Goal: Complete application form

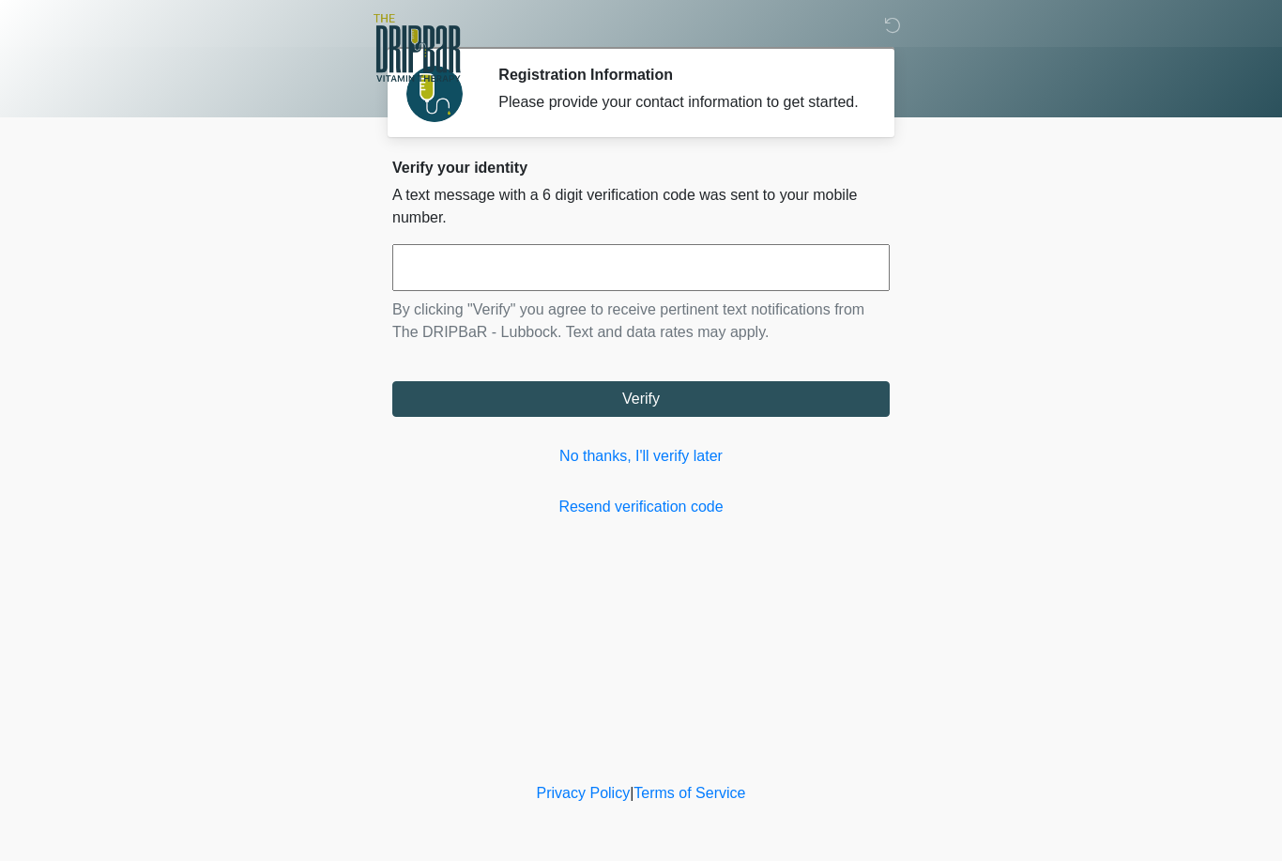
click at [797, 290] on input "text" at bounding box center [640, 267] width 497 height 47
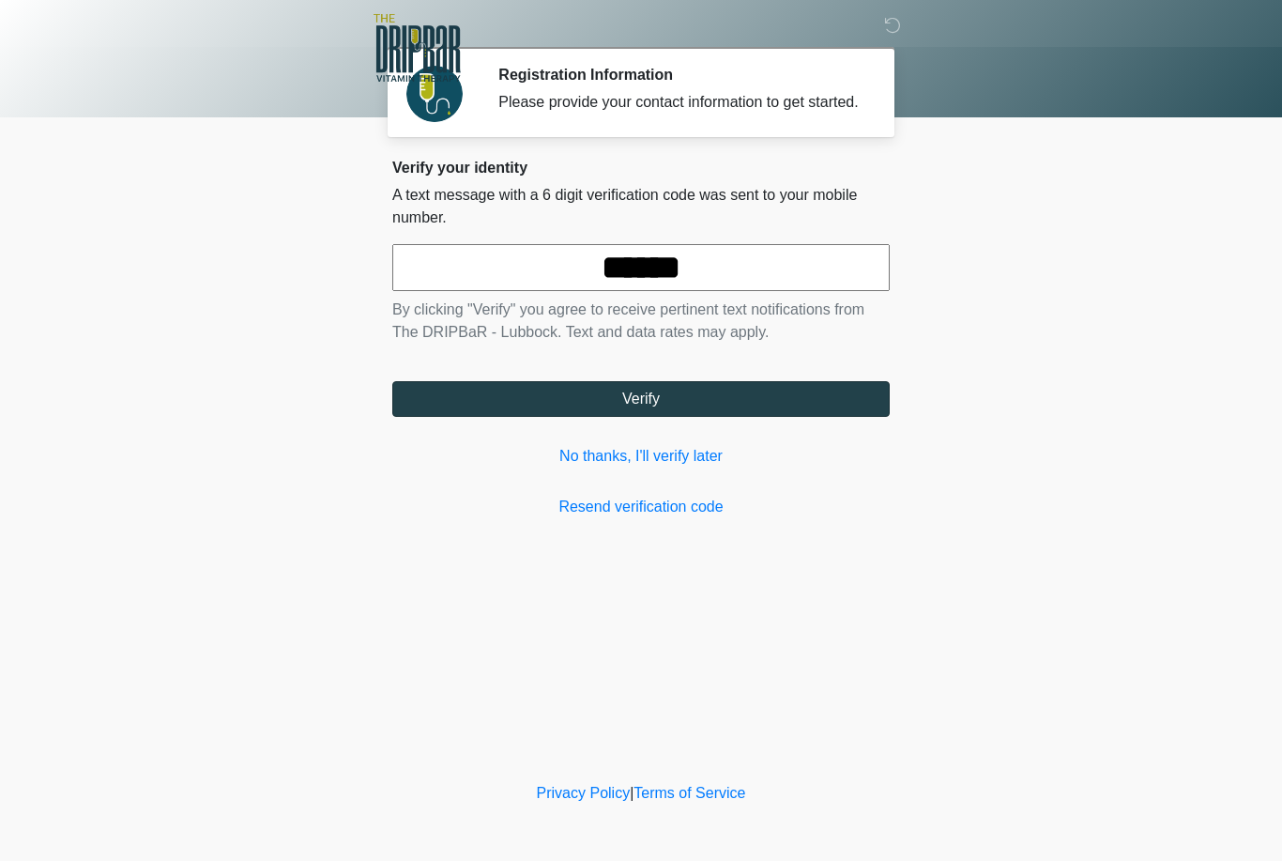
type input "******"
click at [759, 410] on button "Verify" at bounding box center [640, 399] width 497 height 36
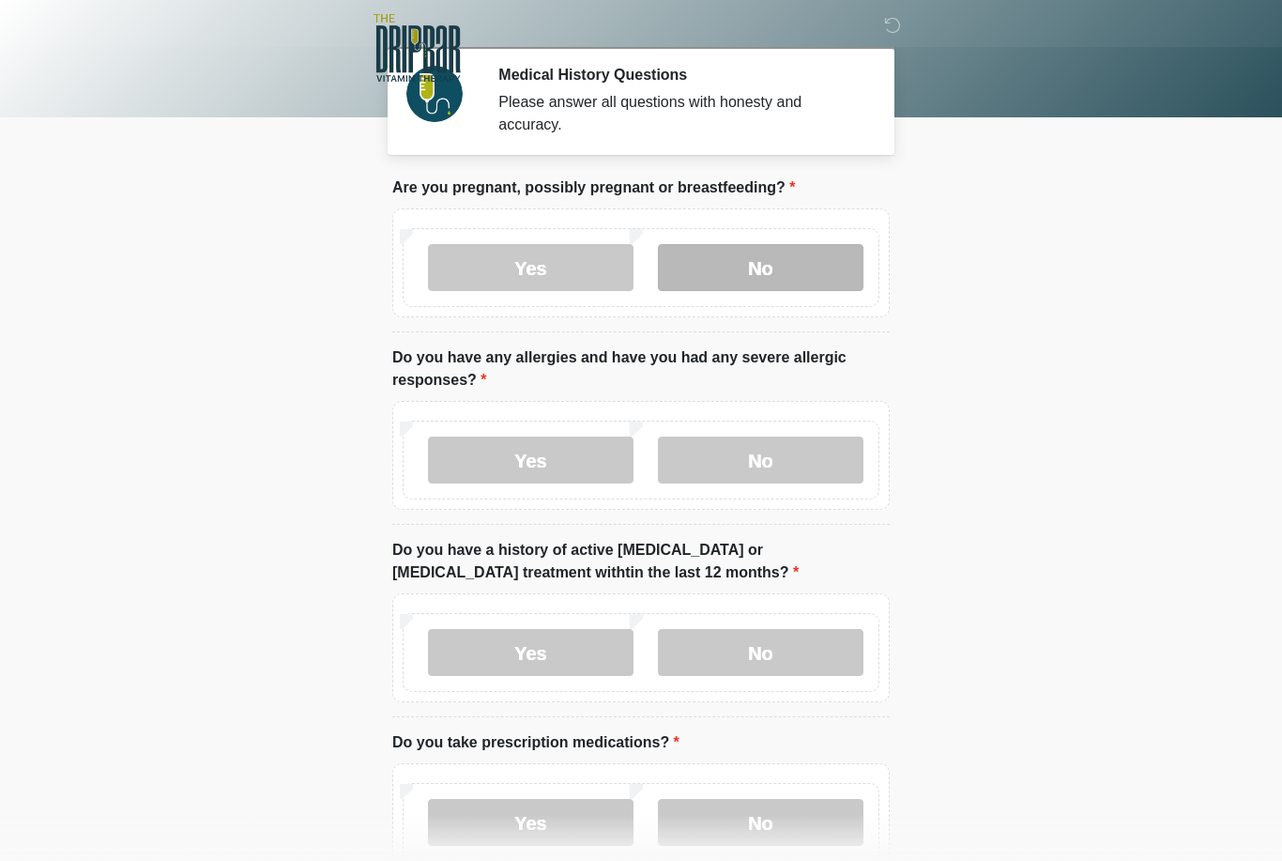
click at [799, 259] on label "No" at bounding box center [761, 267] width 206 height 47
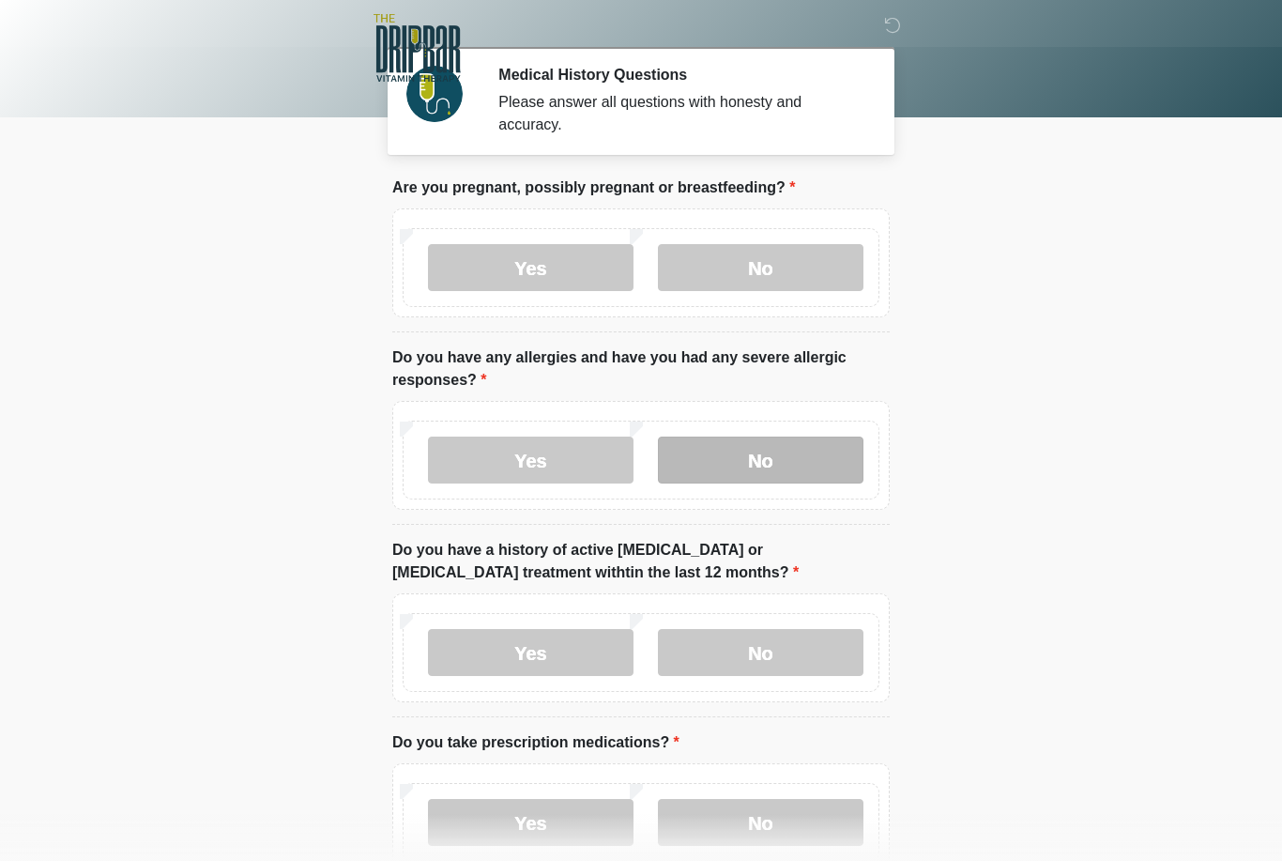
click at [788, 451] on label "No" at bounding box center [761, 459] width 206 height 47
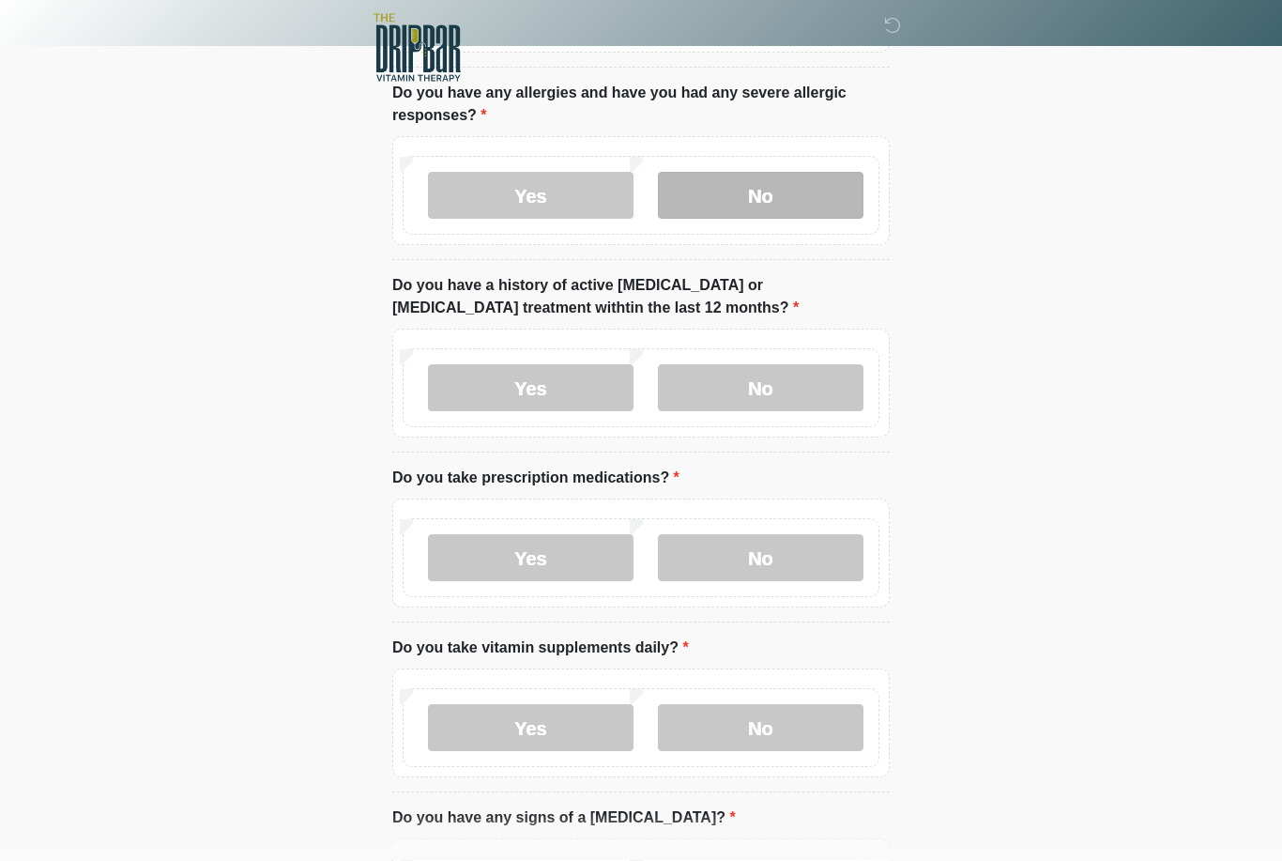
scroll to position [268, 0]
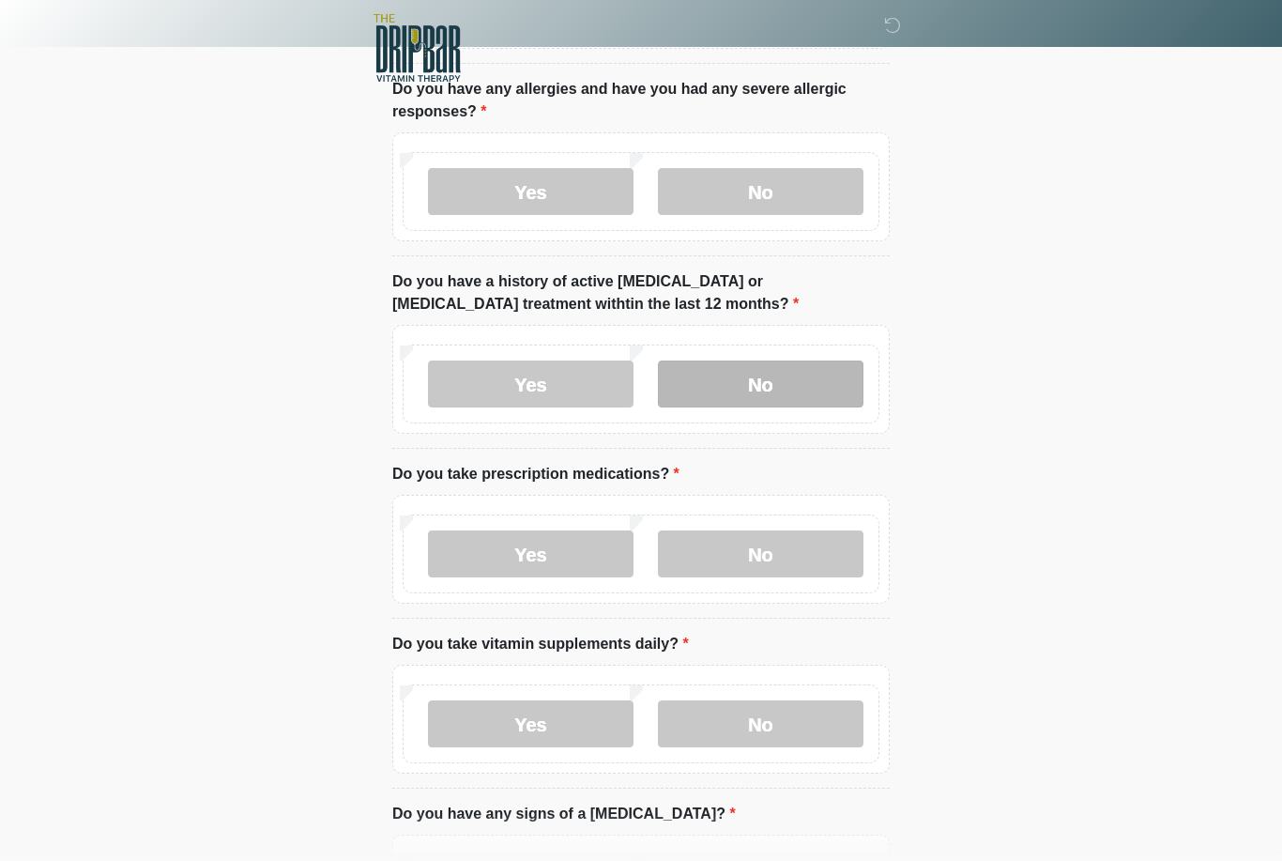
click at [783, 396] on label "No" at bounding box center [761, 383] width 206 height 47
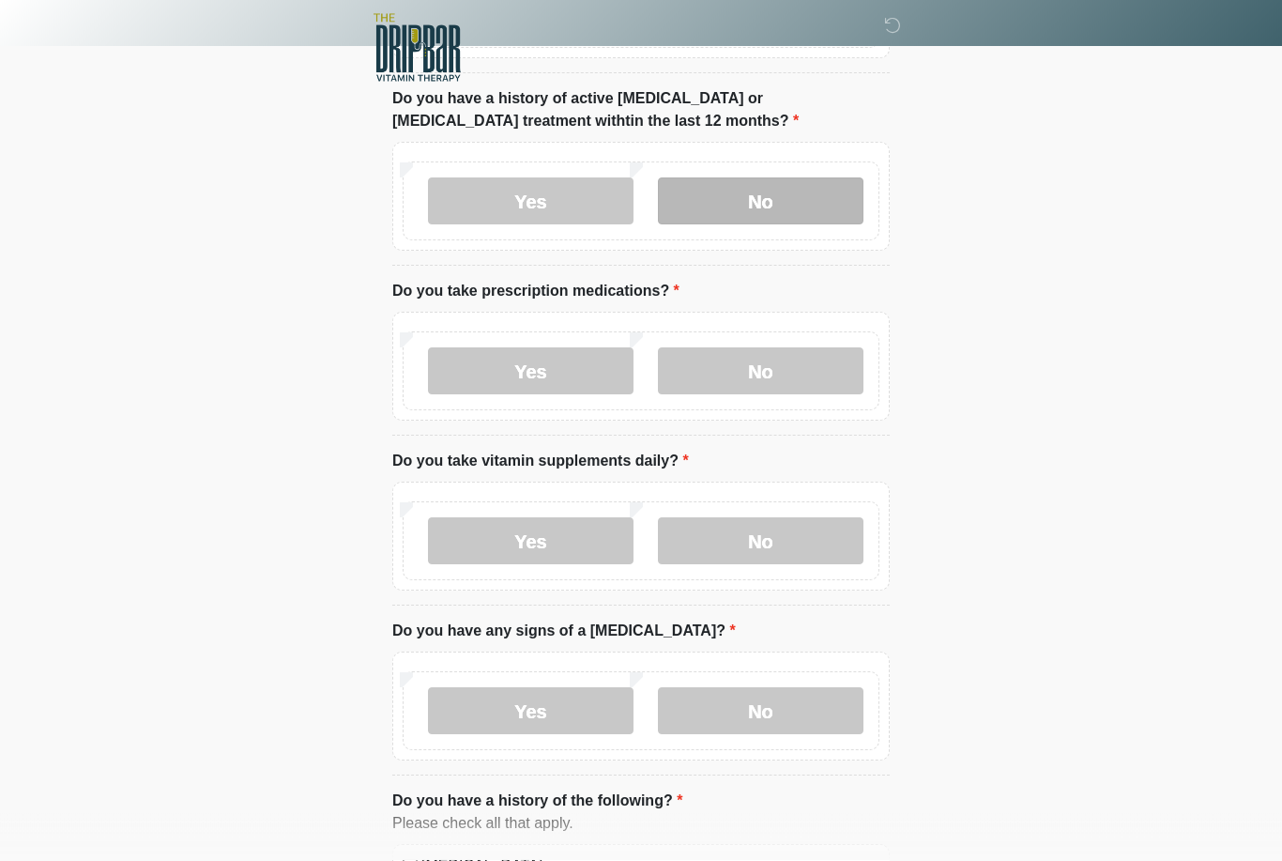
scroll to position [452, 0]
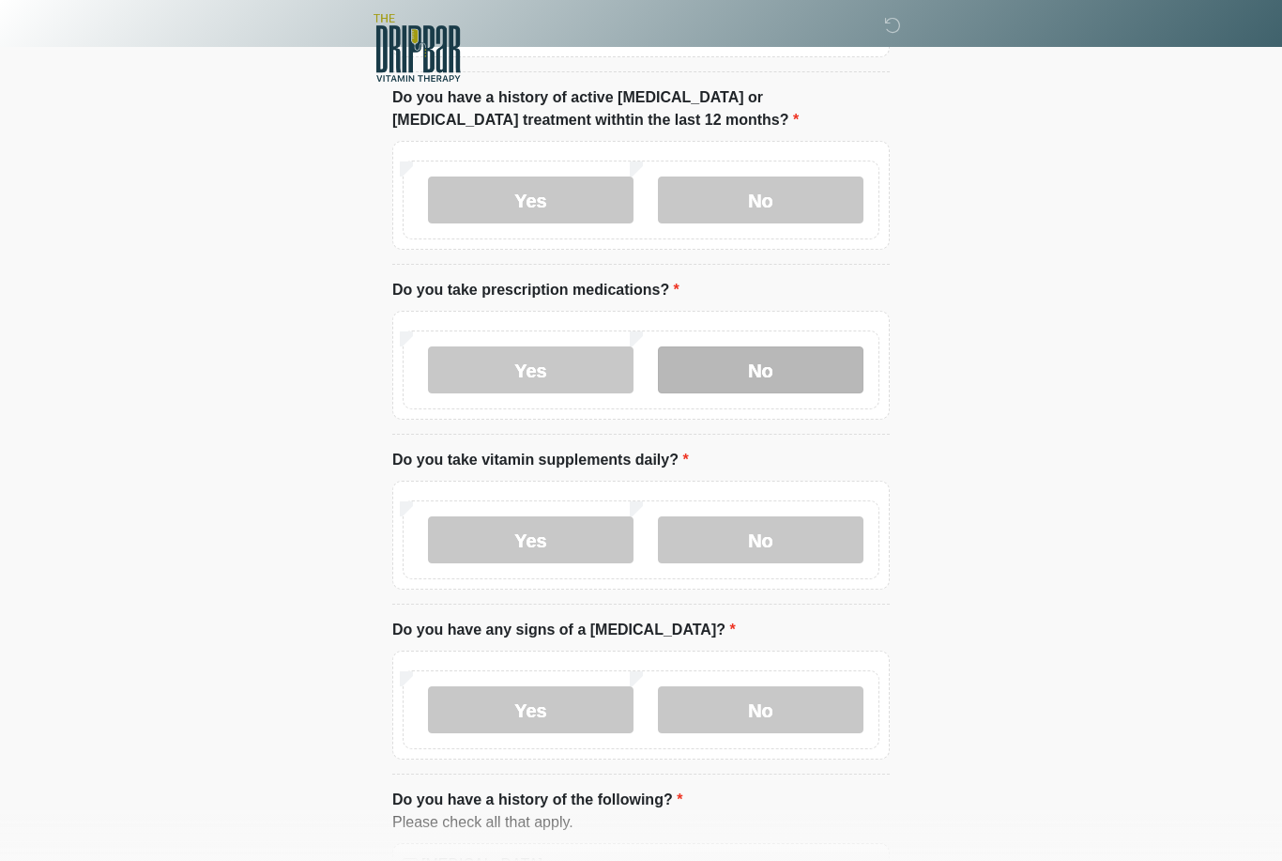
click at [803, 383] on label "No" at bounding box center [761, 369] width 206 height 47
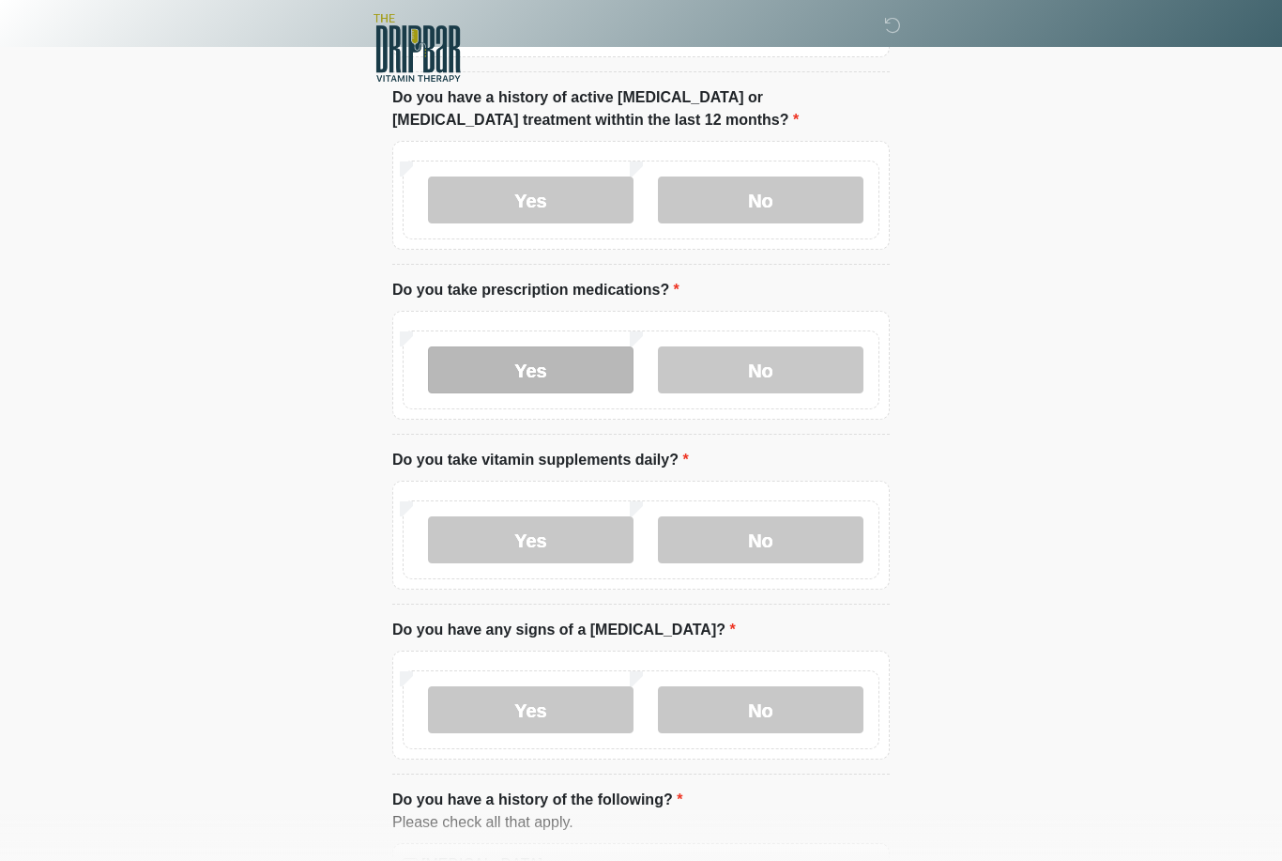
click at [557, 371] on label "Yes" at bounding box center [531, 369] width 206 height 47
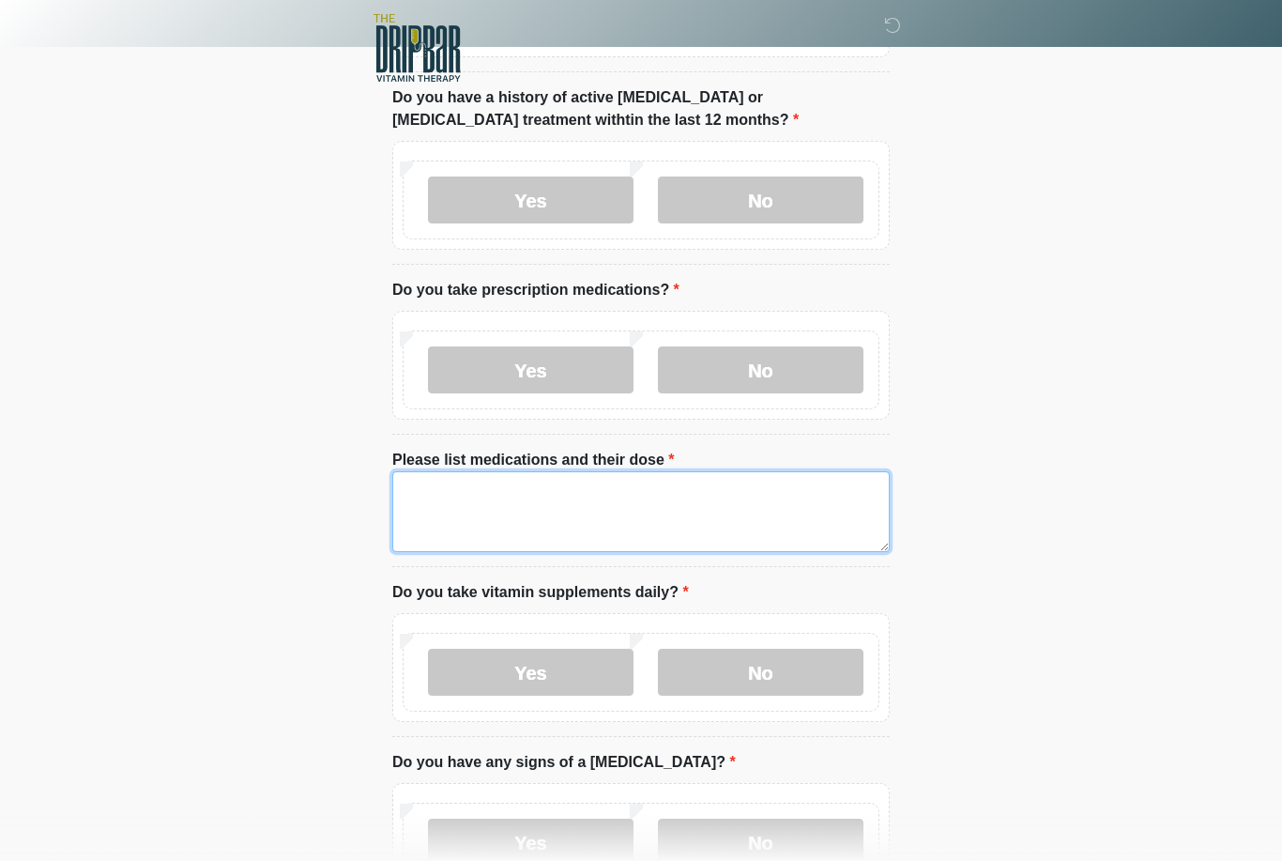
click at [672, 493] on textarea "Please list medications and their dose" at bounding box center [640, 511] width 497 height 81
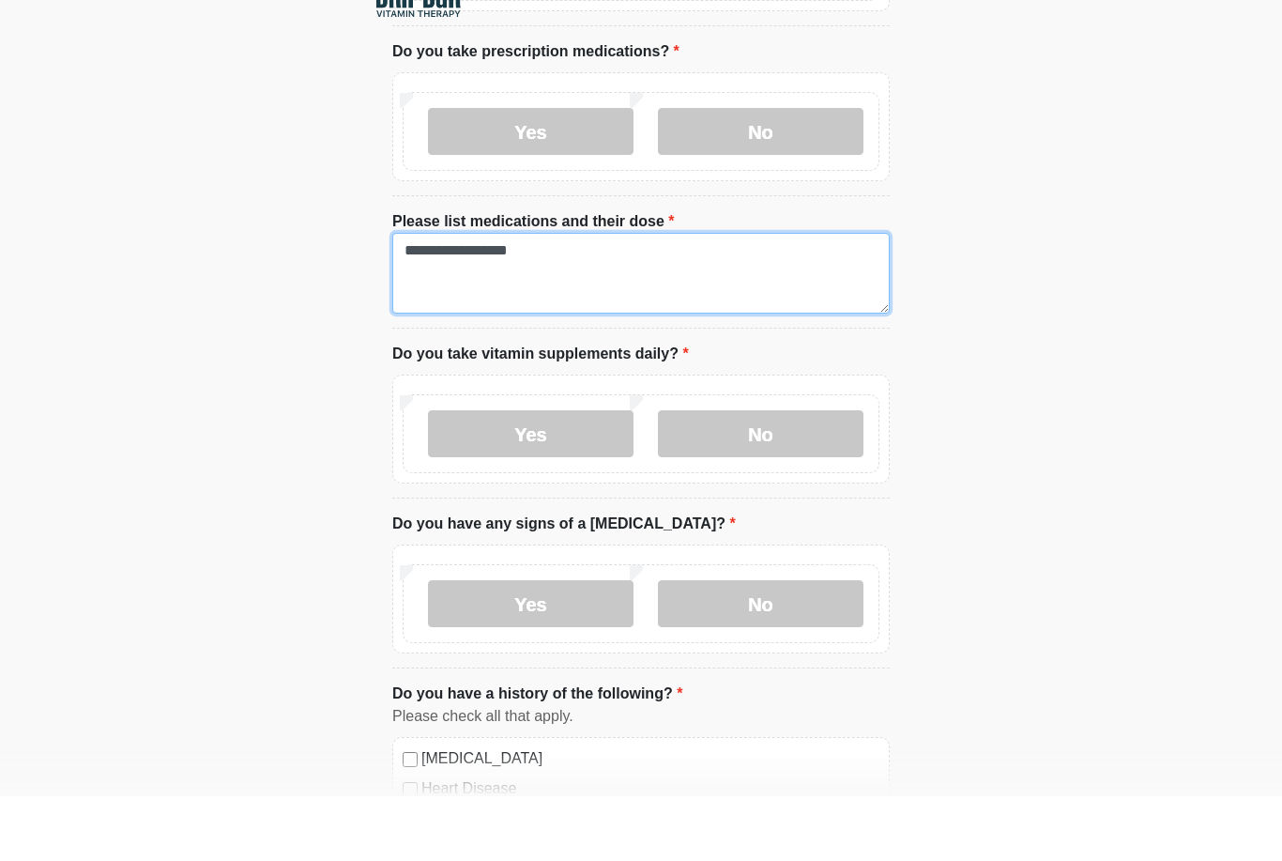
scroll to position [632, 0]
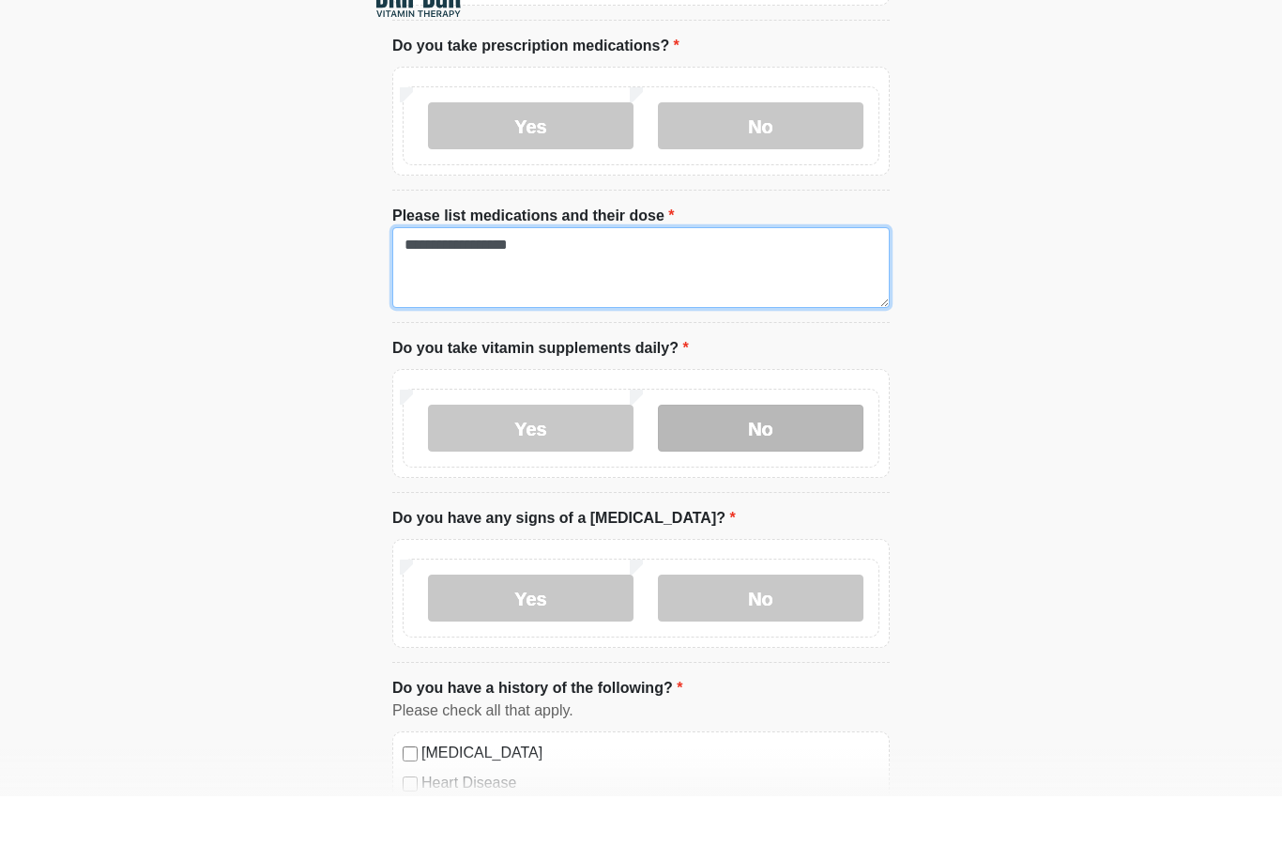
type textarea "**********"
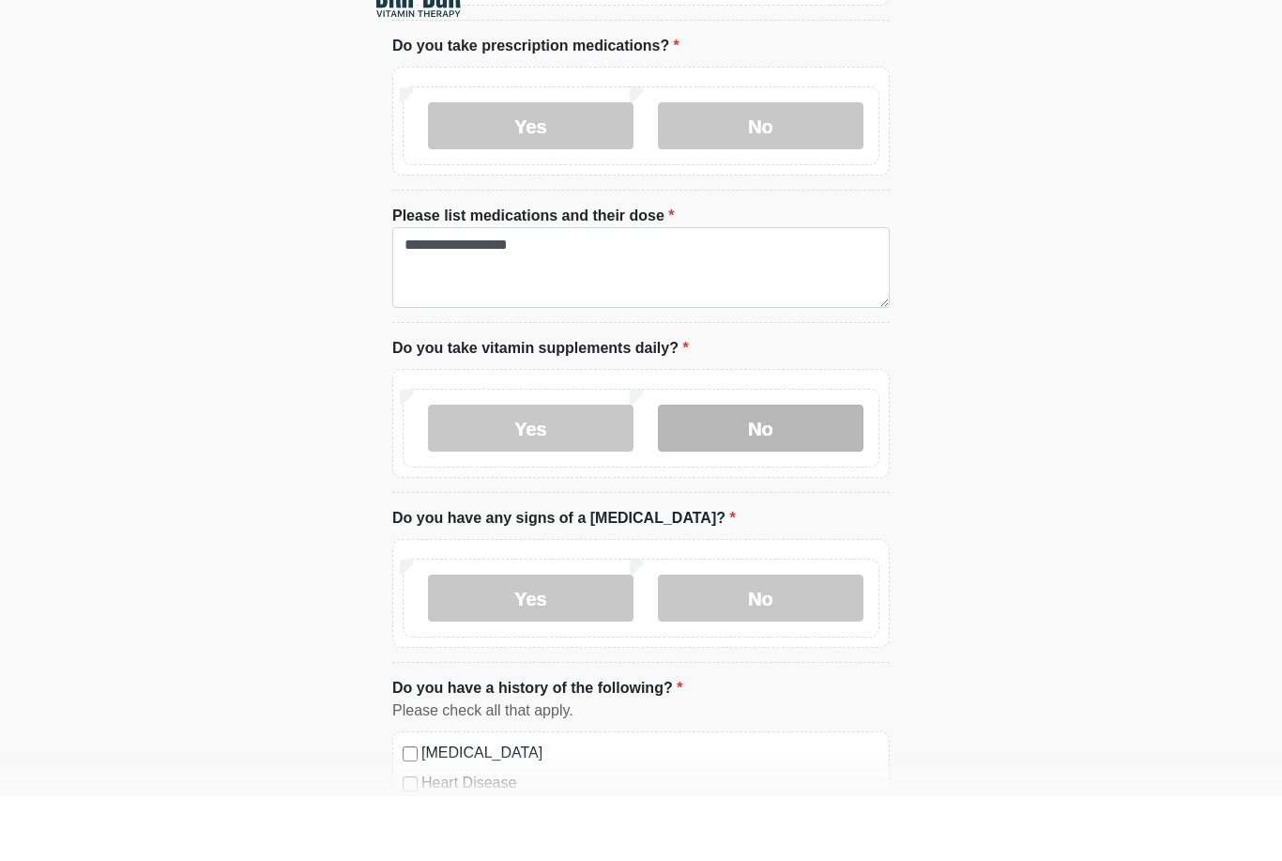
click at [803, 469] on label "No" at bounding box center [761, 492] width 206 height 47
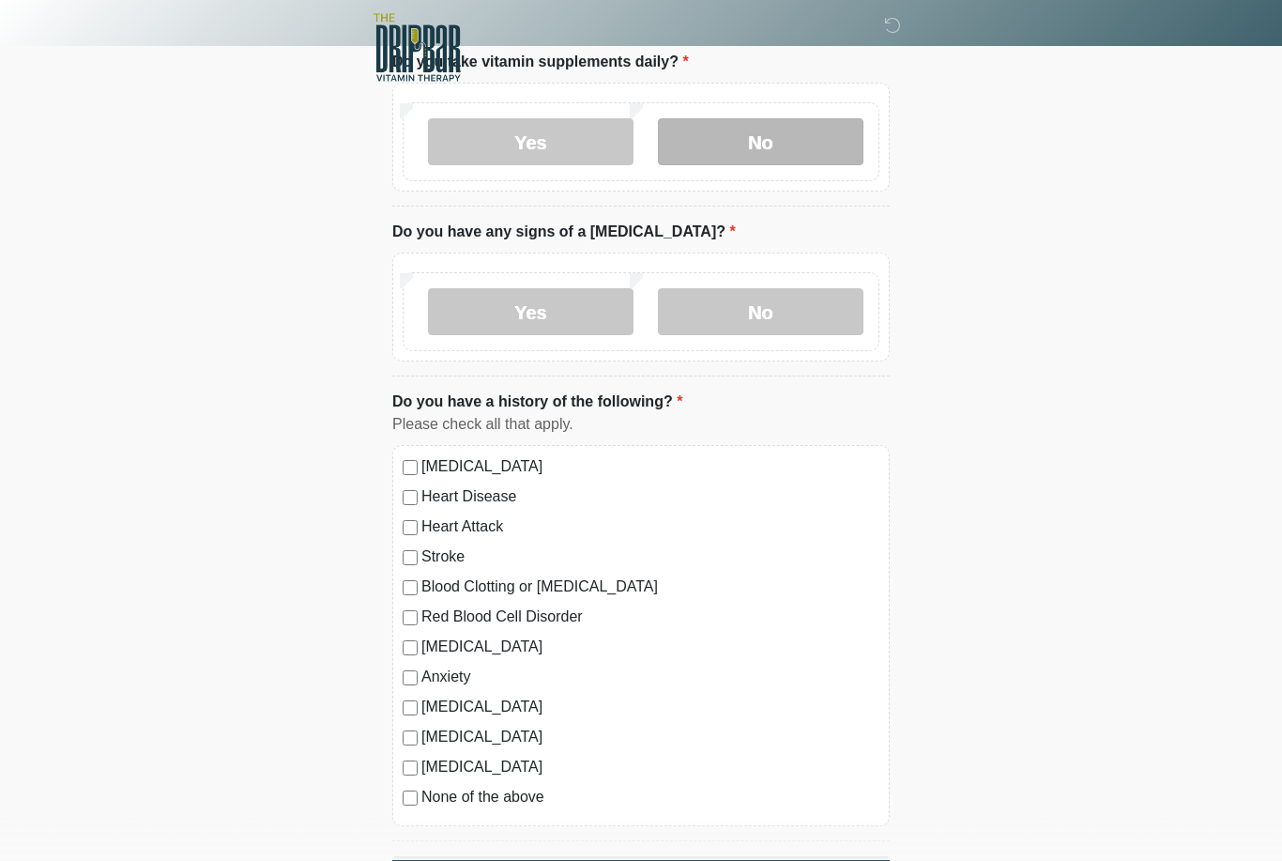
scroll to position [985, 0]
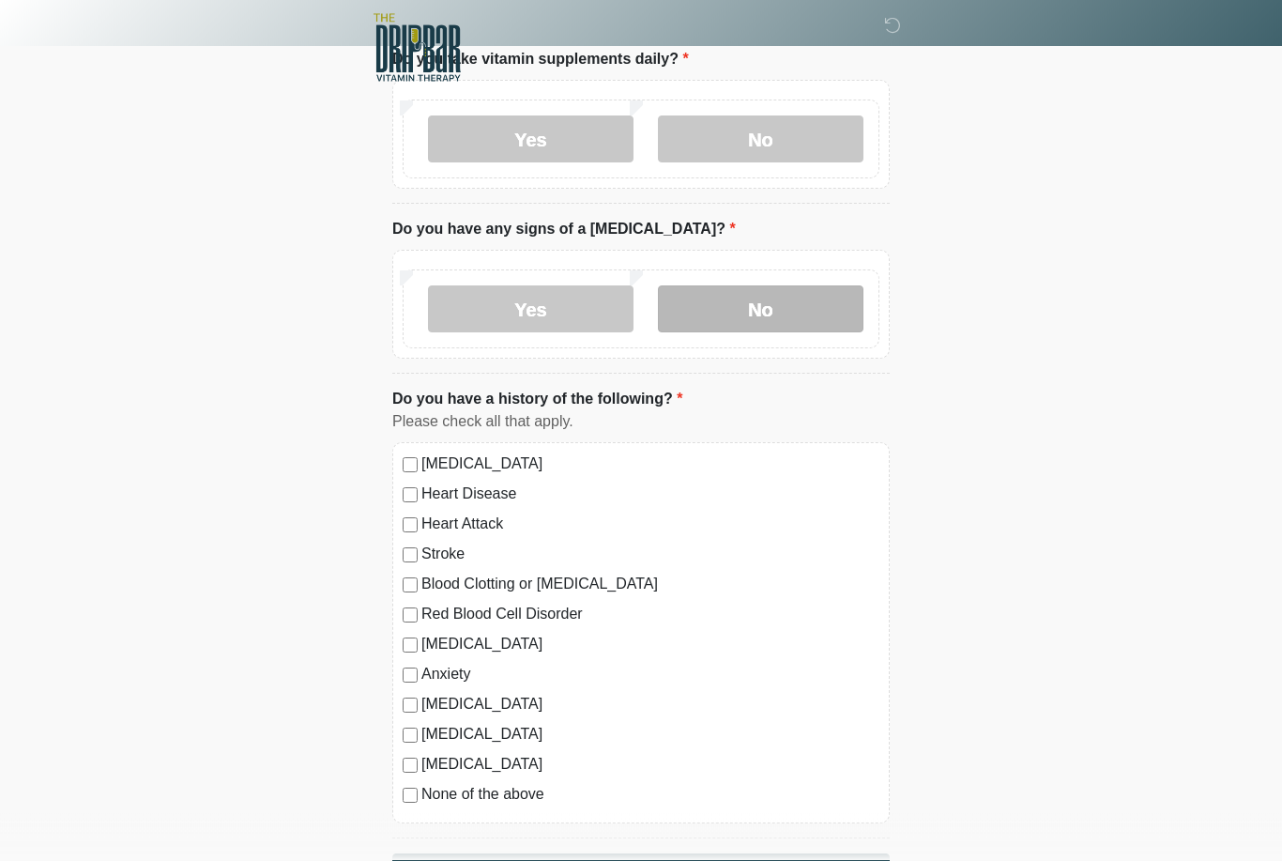
click at [797, 296] on label "No" at bounding box center [761, 309] width 206 height 47
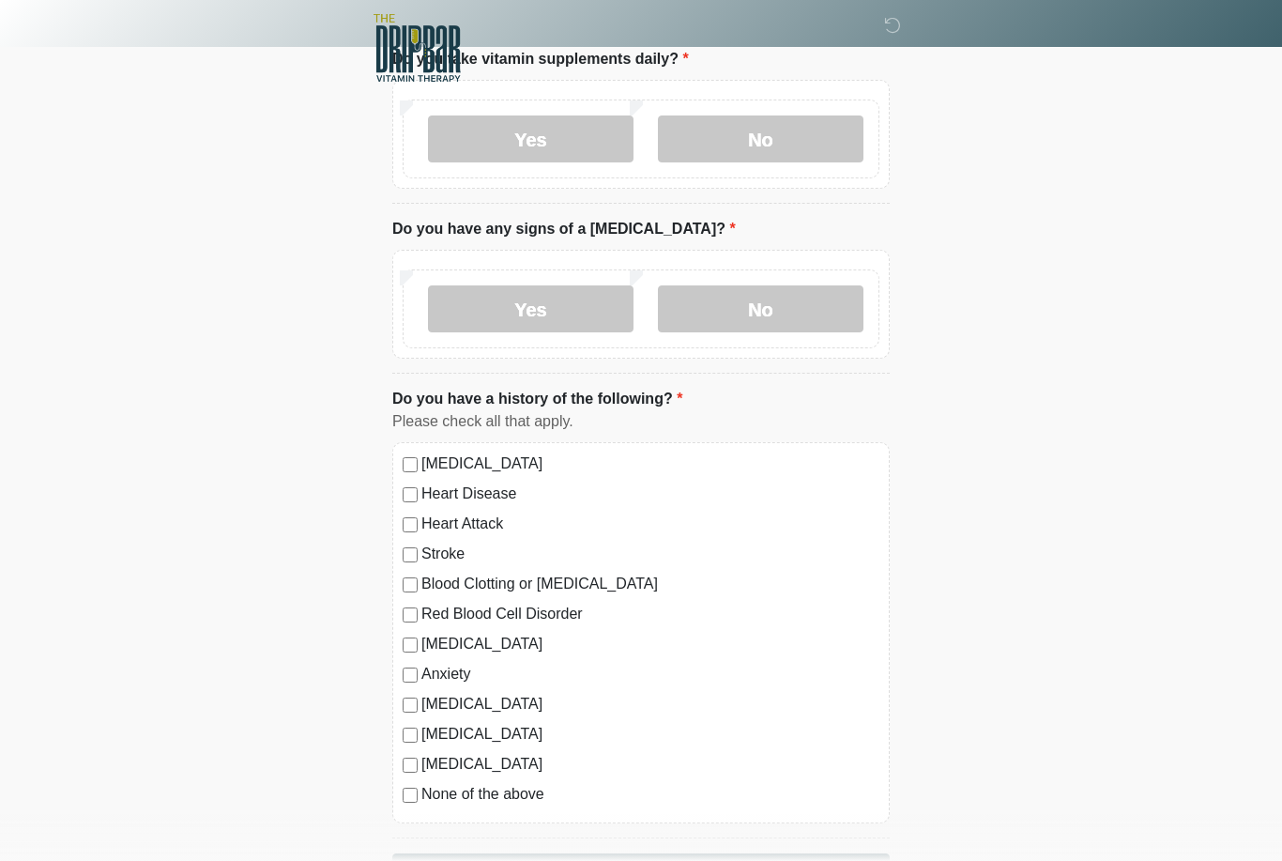
click at [491, 734] on label "Seizure disorder" at bounding box center [650, 734] width 458 height 23
click at [644, 860] on button "Continue" at bounding box center [640, 871] width 497 height 36
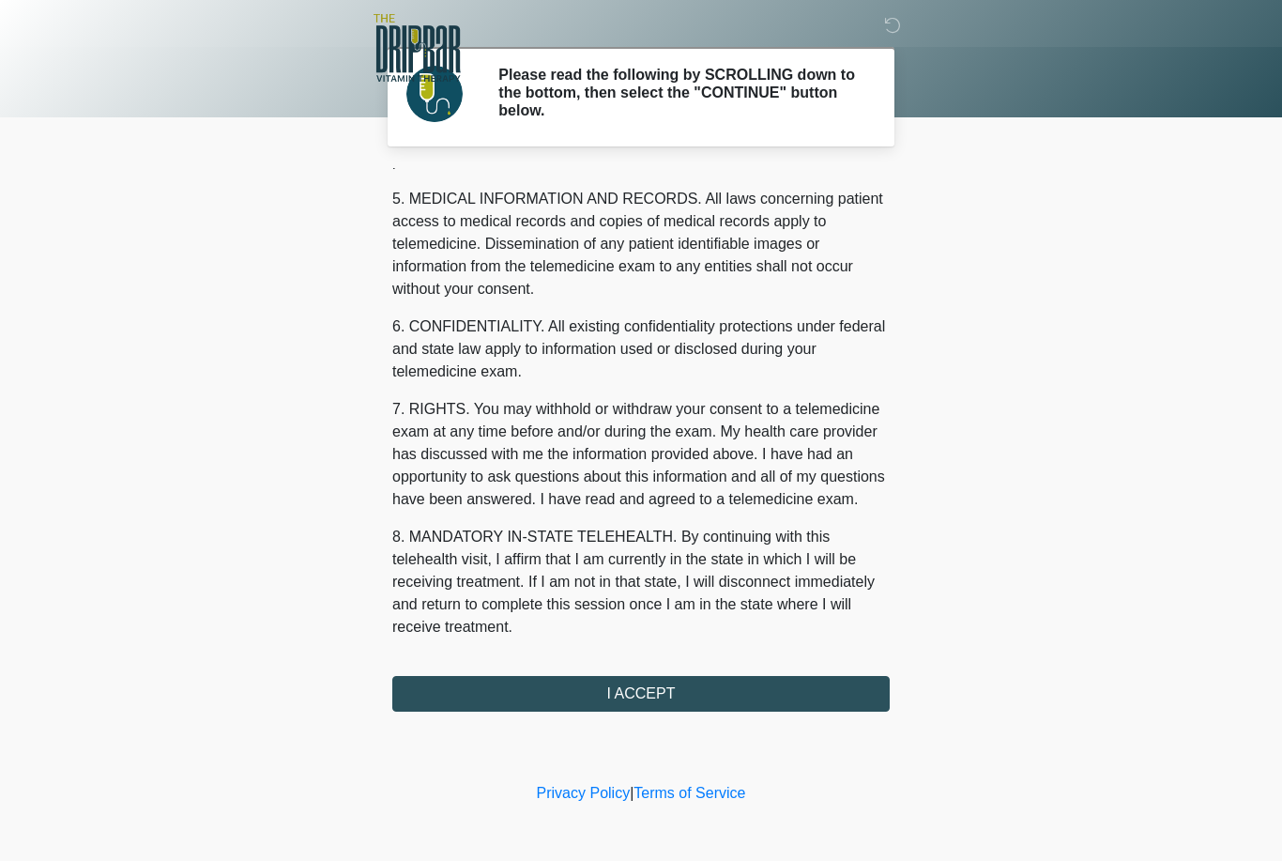
scroll to position [604, 0]
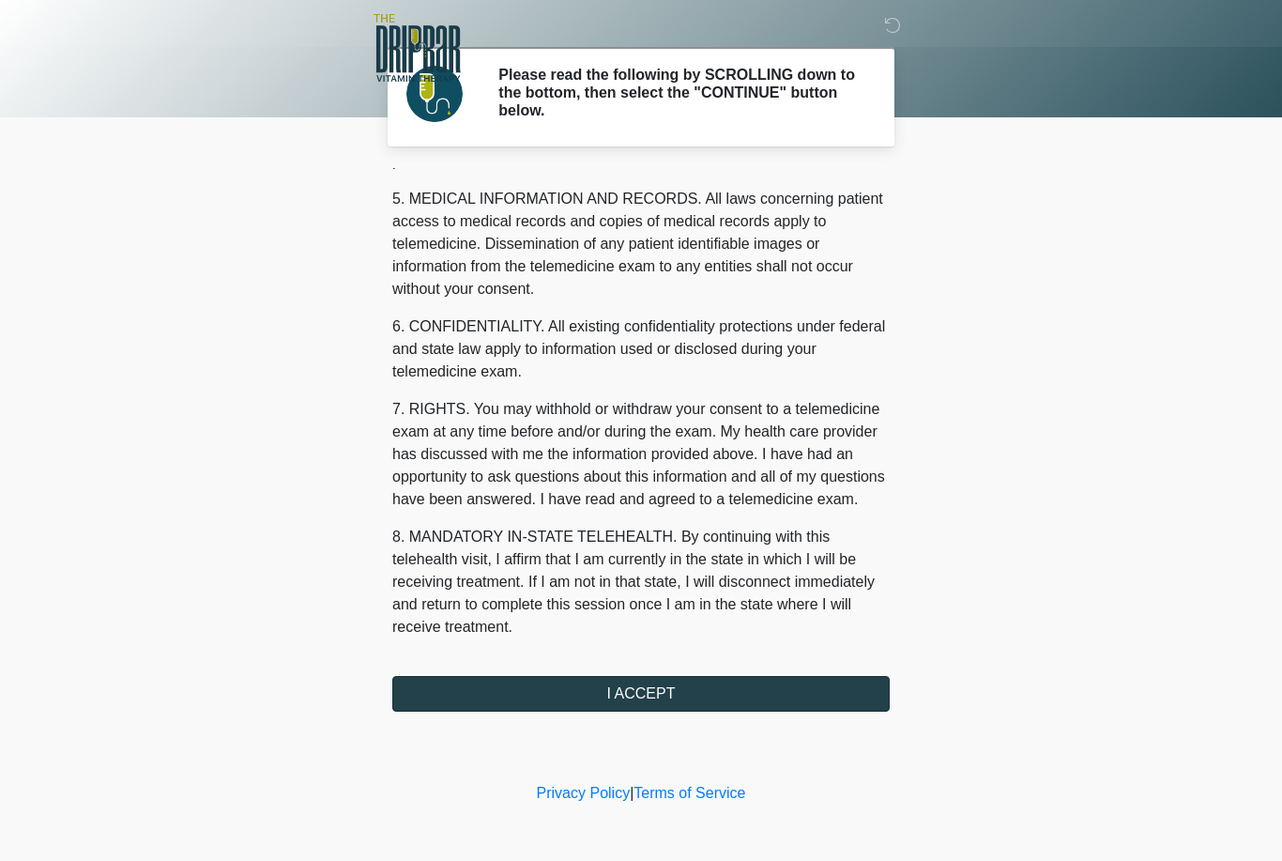
click at [737, 689] on button "I ACCEPT" at bounding box center [640, 694] width 497 height 36
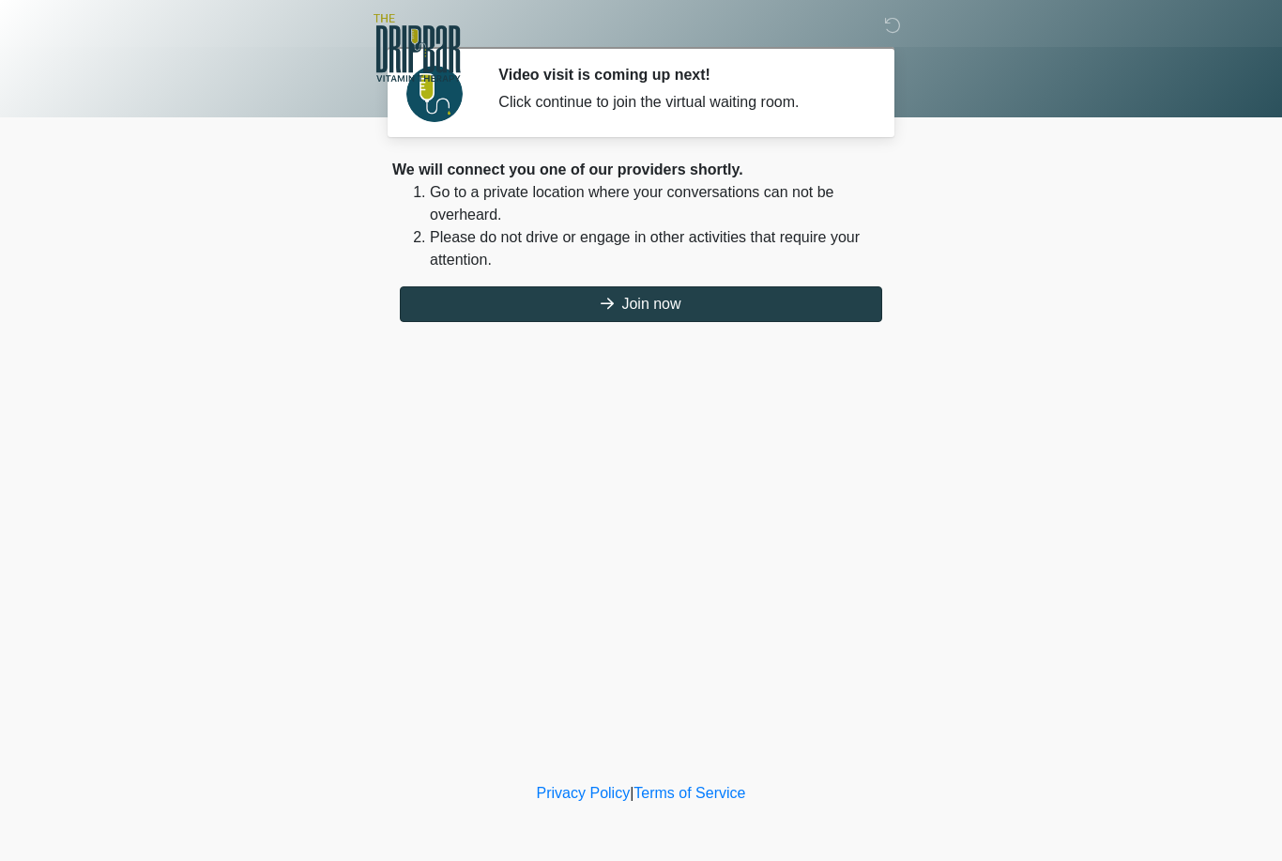
click at [729, 312] on button "Join now" at bounding box center [641, 304] width 482 height 36
